Goal: Transaction & Acquisition: Download file/media

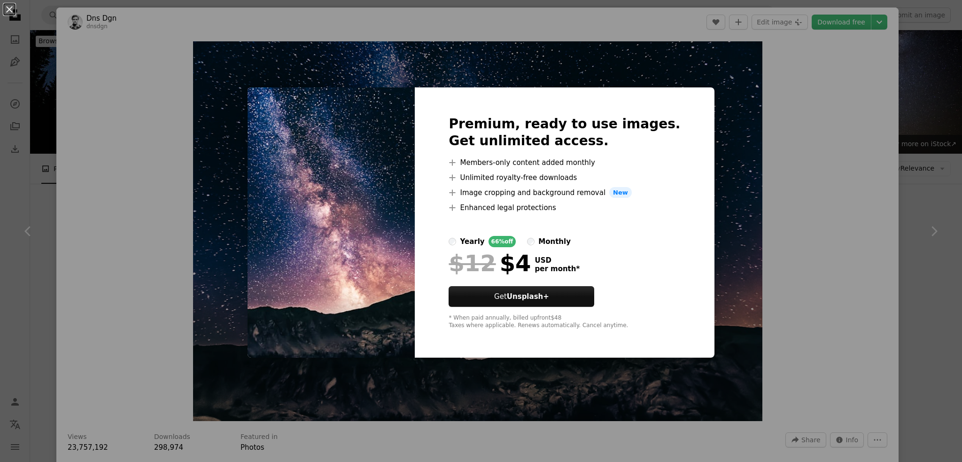
click at [753, 113] on div "An X shape Premium, ready to use images. Get unlimited access. A plus sign Memb…" at bounding box center [481, 231] width 962 height 462
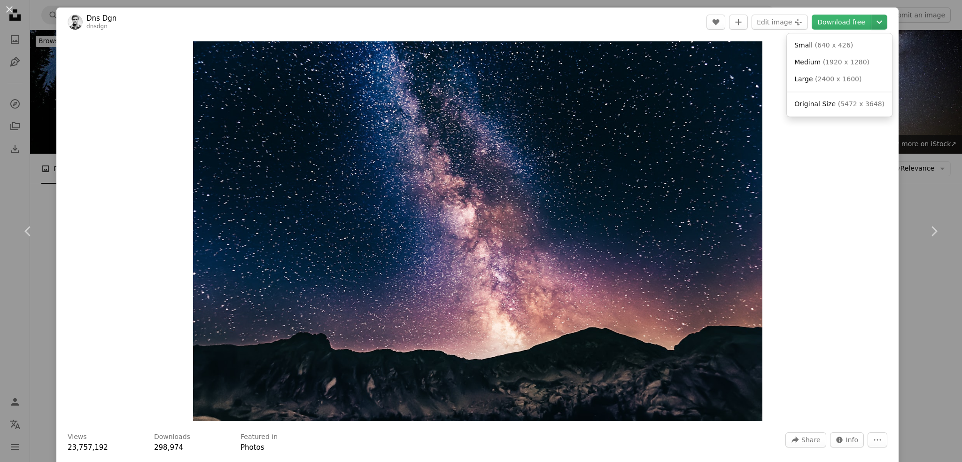
click at [872, 18] on icon "Chevron down" at bounding box center [879, 21] width 15 height 11
click at [838, 107] on span "( 5472 x 3648 )" at bounding box center [861, 104] width 47 height 8
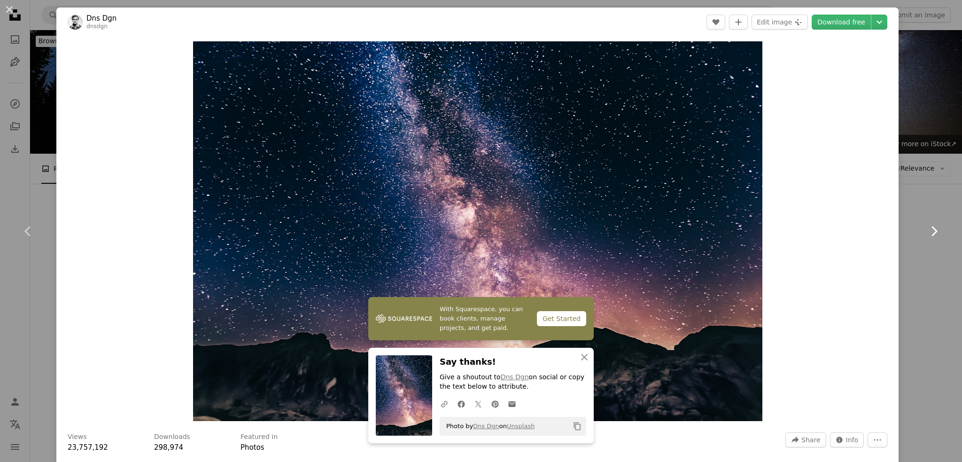
click at [935, 240] on link "Chevron right" at bounding box center [934, 231] width 56 height 90
